Goal: Task Accomplishment & Management: Manage account settings

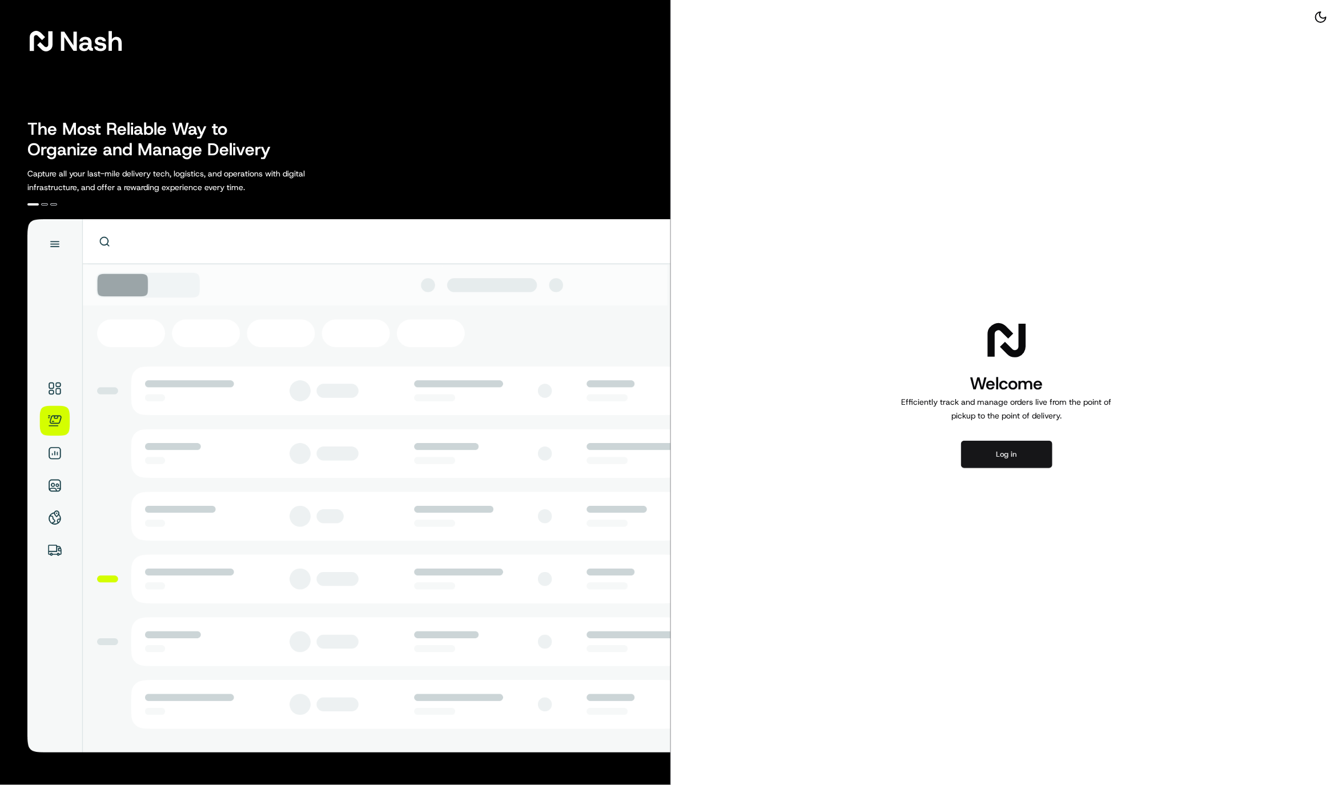
click at [1023, 451] on button "Log in" at bounding box center [1006, 454] width 91 height 27
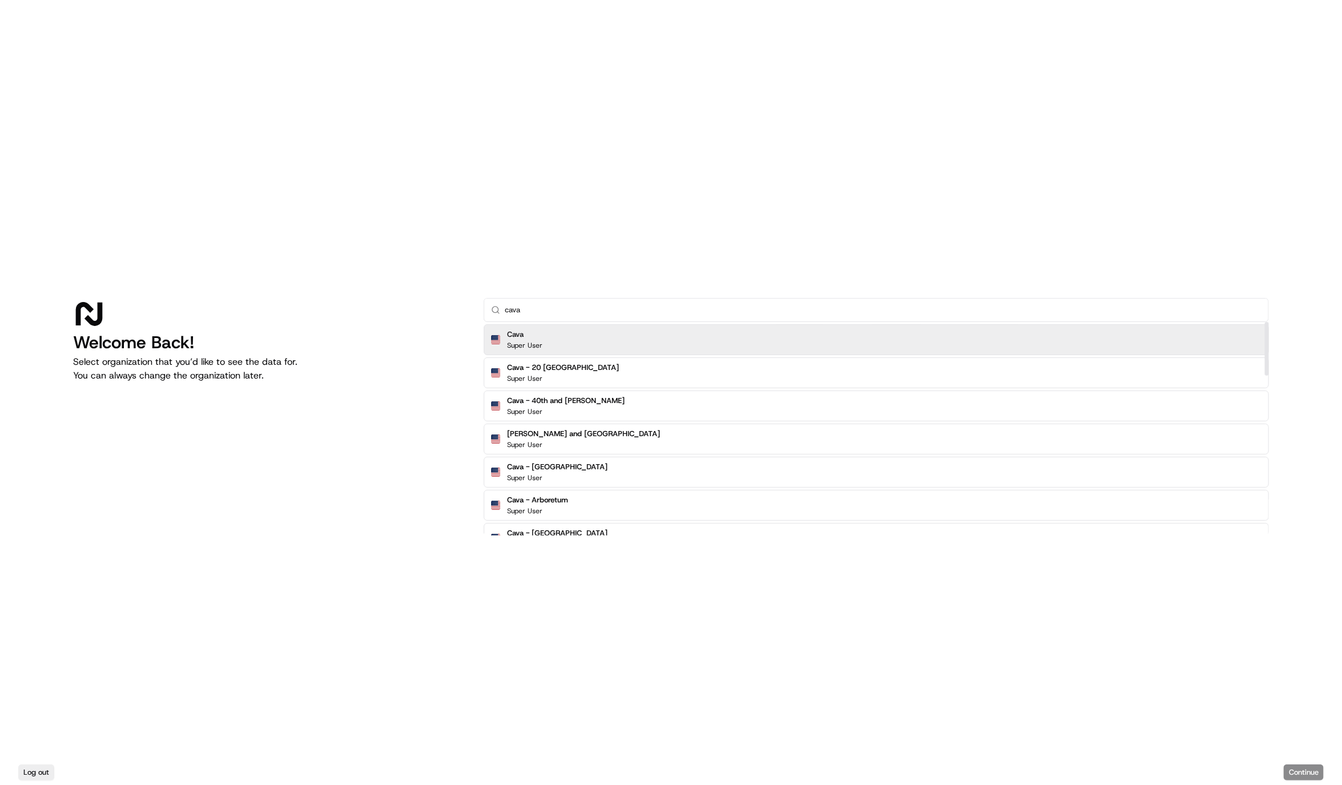
type input "cava"
click at [854, 331] on div "Cava Super User" at bounding box center [876, 339] width 785 height 31
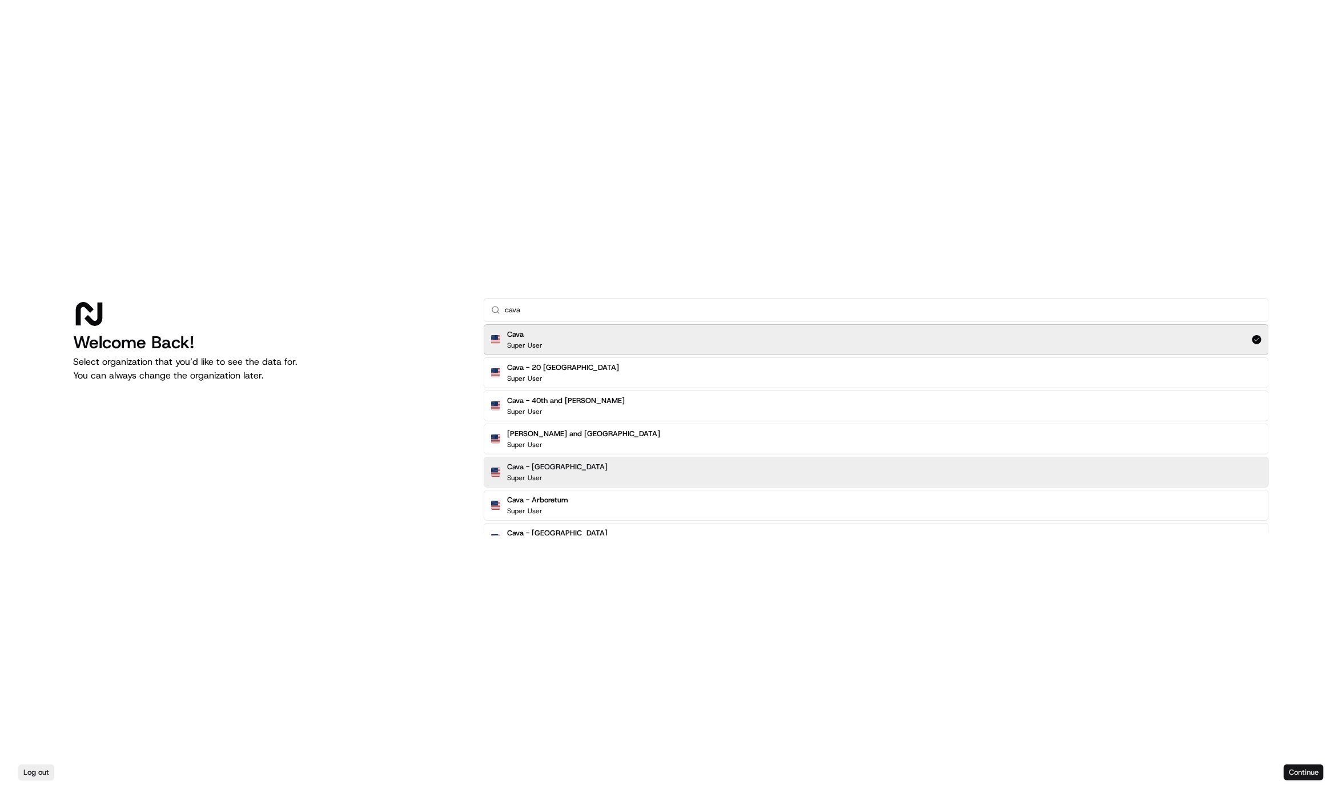
click at [1311, 762] on div "Log out Continue" at bounding box center [671, 772] width 1342 height 25
click at [1309, 766] on button "Continue" at bounding box center [1304, 773] width 40 height 16
